Goal: Task Accomplishment & Management: Complete application form

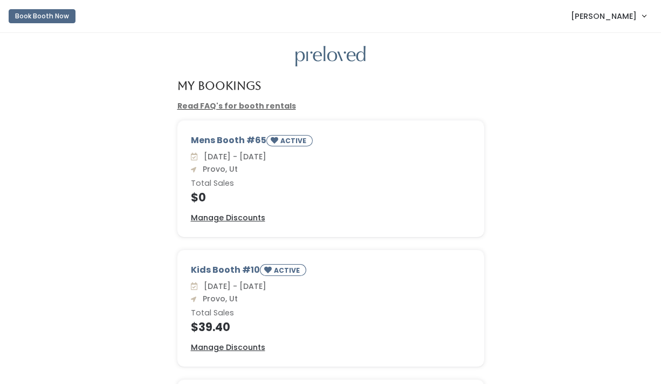
click at [630, 18] on span "[PERSON_NAME]" at bounding box center [604, 16] width 66 height 12
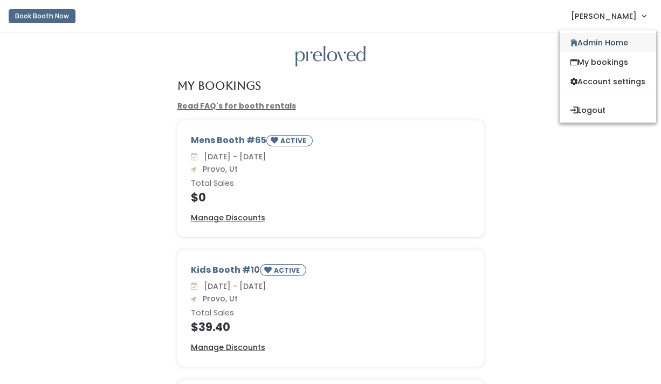
click at [591, 36] on link "Admin Home" at bounding box center [608, 42] width 97 height 19
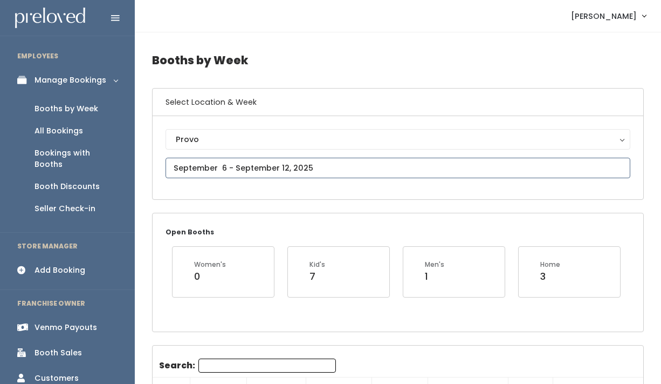
click at [238, 167] on input "text" at bounding box center [398, 168] width 465 height 21
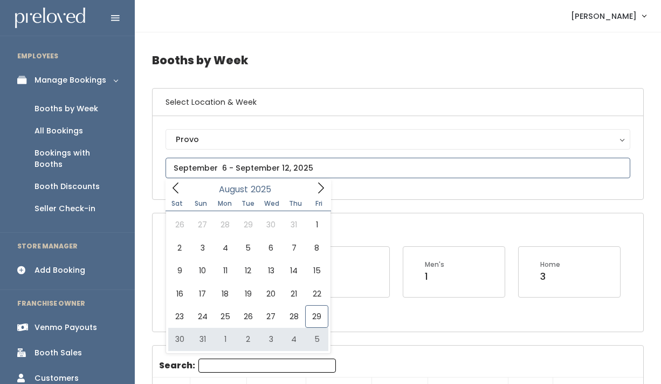
type input "[DATE] to [DATE]"
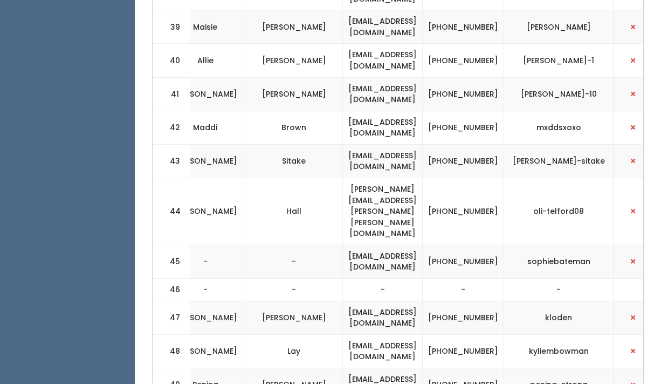
scroll to position [1878, 0]
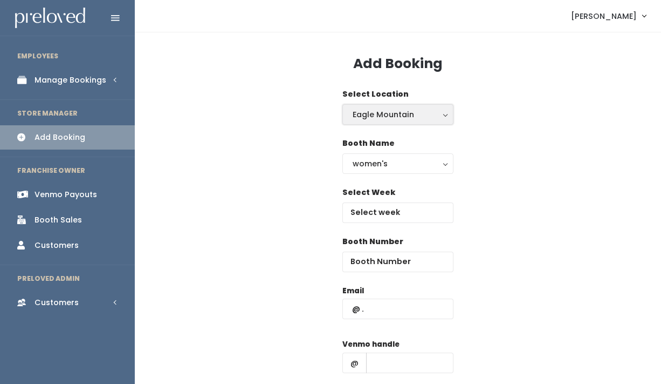
click at [395, 121] on button "Eagle Mountain" at bounding box center [398, 114] width 111 height 21
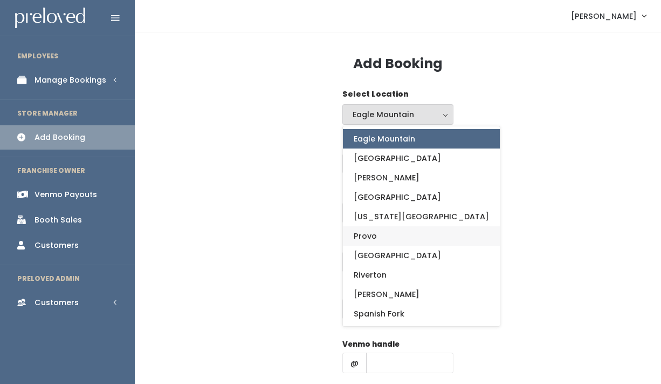
click at [384, 228] on link "Provo" at bounding box center [421, 235] width 157 height 19
select select "1"
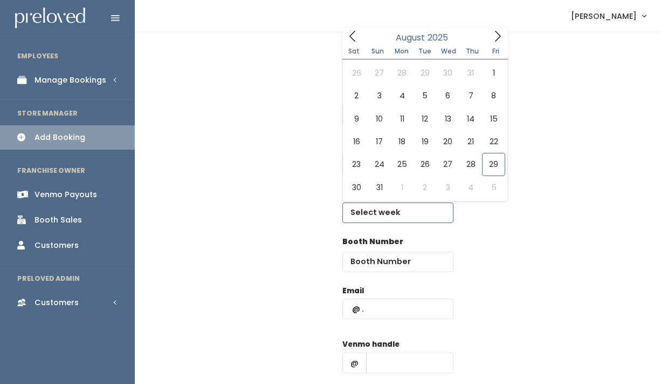
click at [385, 213] on input "text" at bounding box center [398, 212] width 111 height 21
type input "[DATE] to [DATE]"
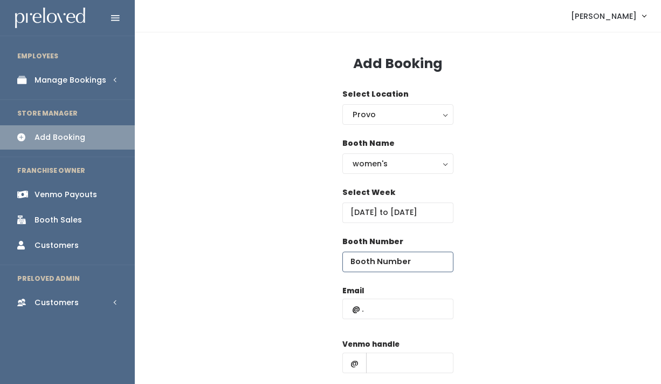
click at [384, 261] on input "number" at bounding box center [398, 261] width 111 height 21
type input "46"
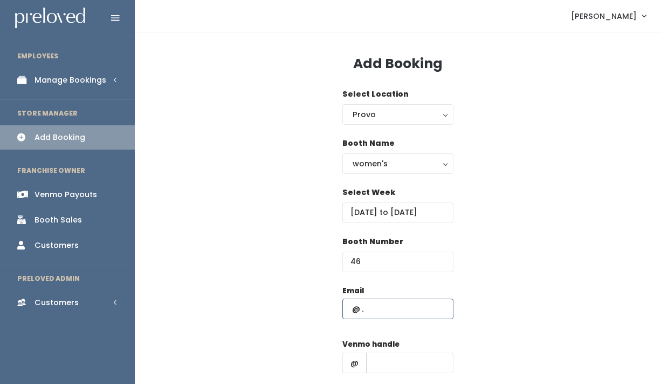
click at [369, 305] on input "text" at bounding box center [398, 308] width 111 height 21
type input "s"
type input "christinakujanpaa@gmail.com"
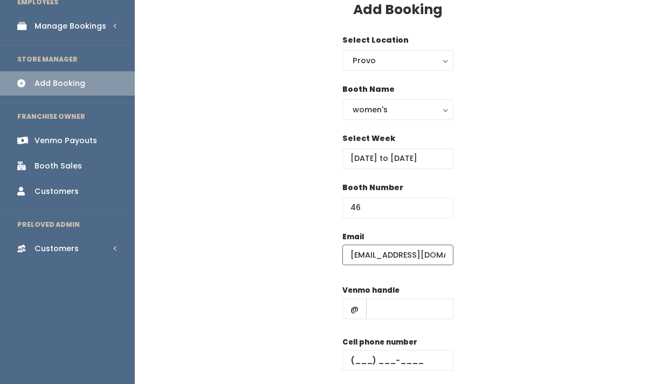
scroll to position [55, 0]
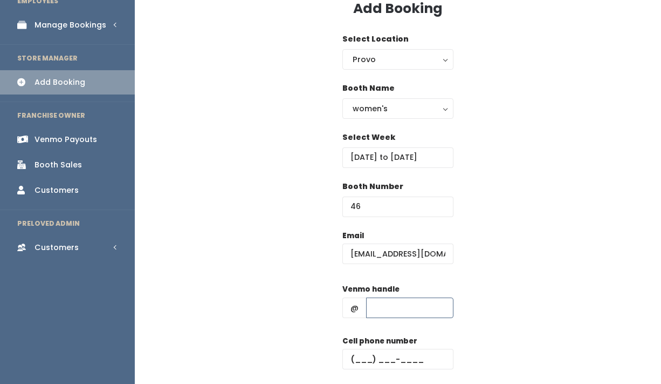
click at [388, 310] on input "text" at bounding box center [409, 307] width 87 height 21
type input "1"
type input "(1__) ___-____"
click at [530, 250] on div "Email christinakujanpaa@gmail.com Venmo handle @ 1 Cell phone number (1__) ___-…" at bounding box center [398, 325] width 492 height 190
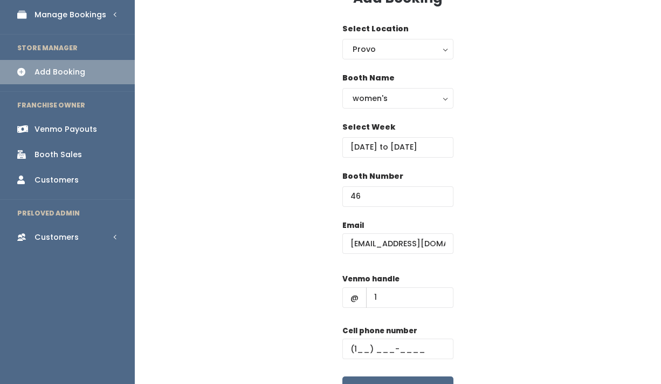
scroll to position [133, 0]
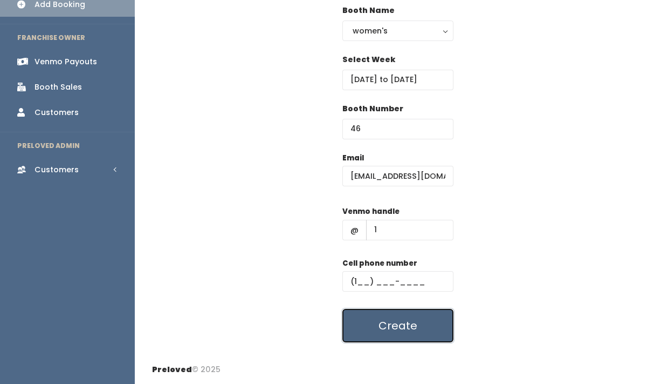
click at [425, 325] on button "Create" at bounding box center [398, 325] width 111 height 33
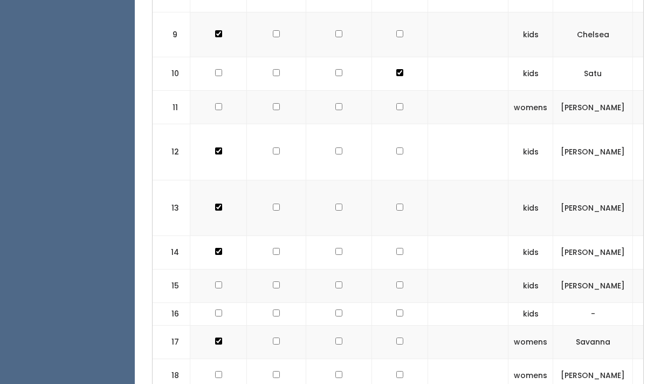
scroll to position [660, 0]
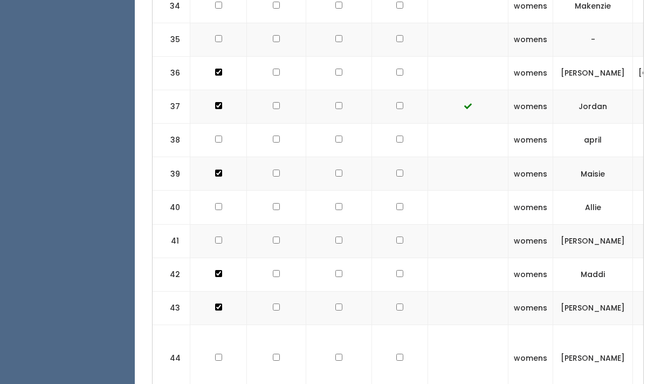
scroll to position [1741, 0]
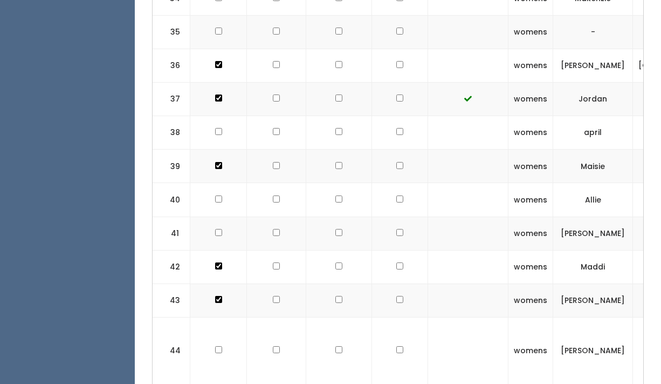
checkbox input "true"
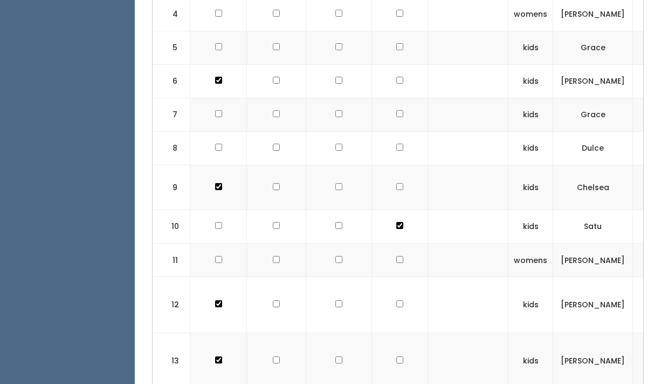
scroll to position [0, 0]
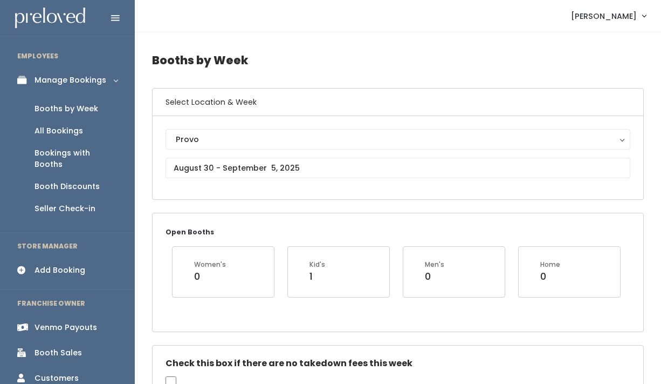
click at [86, 322] on div "Venmo Payouts" at bounding box center [66, 327] width 63 height 11
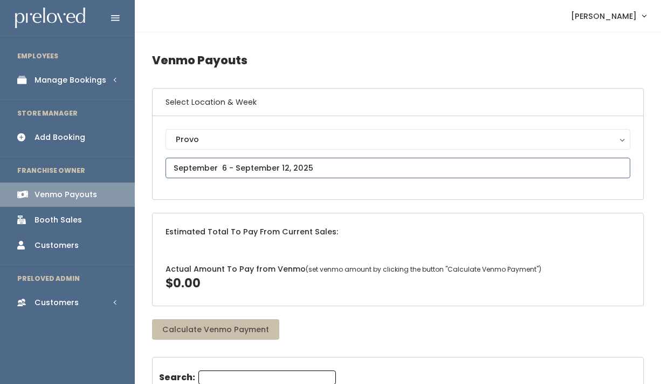
click at [237, 168] on input "text" at bounding box center [398, 168] width 465 height 21
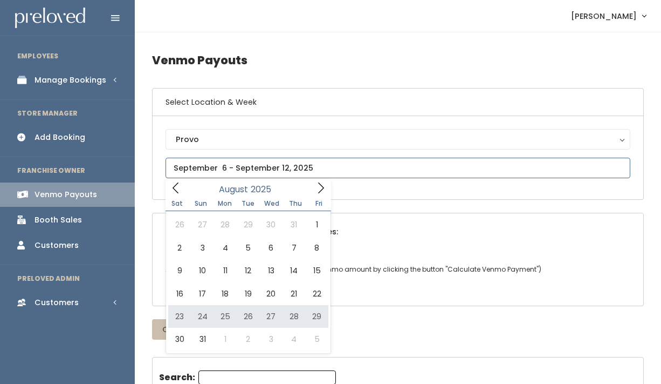
type input "August 23 to August 29"
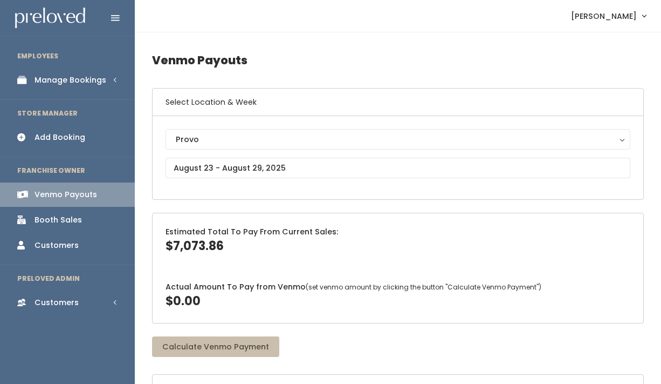
click at [70, 221] on div "Booth Sales" at bounding box center [58, 219] width 47 height 11
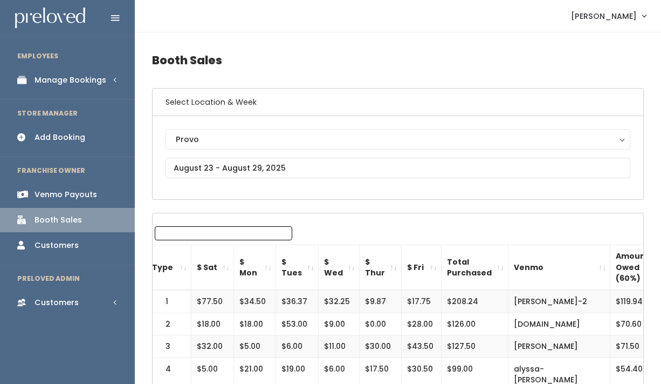
click at [194, 235] on input "Search:" at bounding box center [224, 233] width 138 height 14
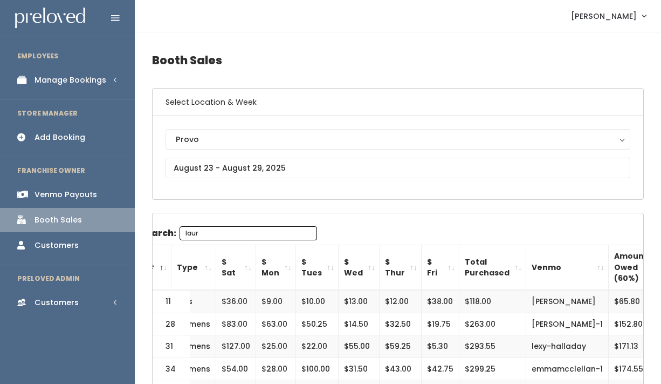
scroll to position [0, 1]
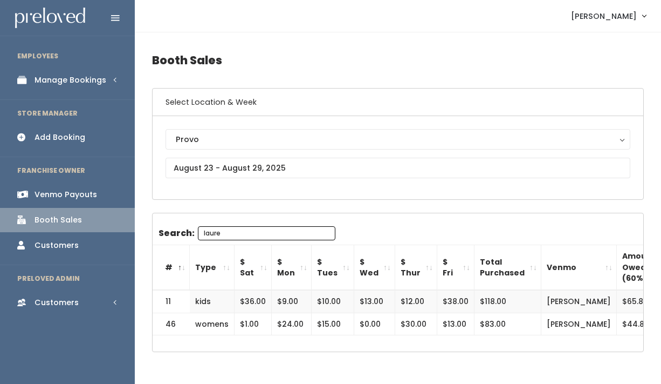
type input "lauren"
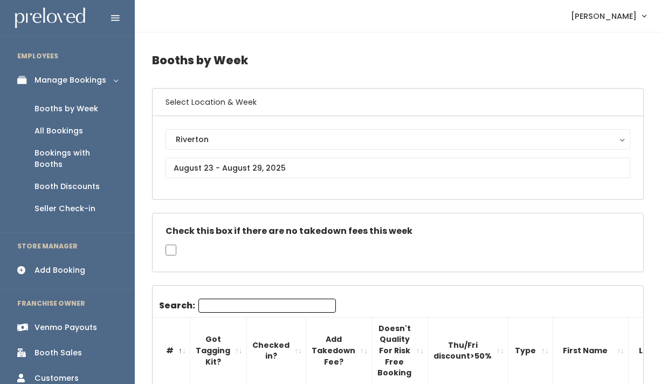
click at [233, 128] on div "Riverton Eagle Mountain Edwardsville Holladay Houston Layton Oklahoma City Prov…" at bounding box center [398, 157] width 491 height 83
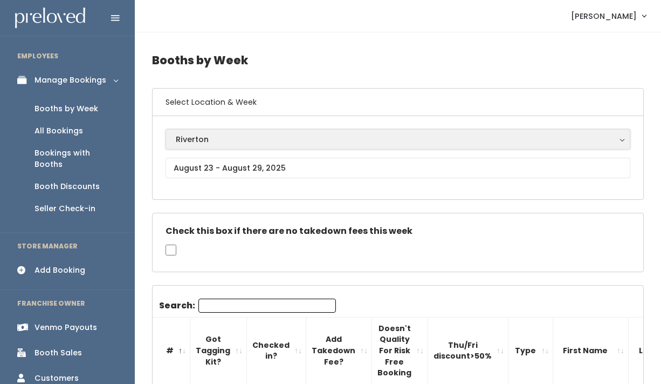
click at [219, 144] on div "Riverton" at bounding box center [398, 139] width 445 height 12
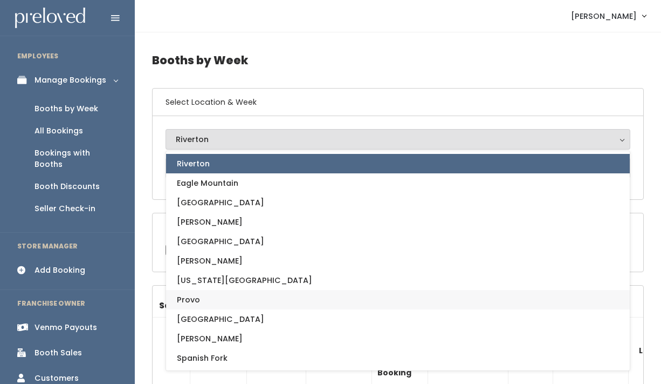
click at [204, 297] on link "Provo" at bounding box center [398, 299] width 464 height 19
select select "1"
